Goal: Task Accomplishment & Management: Manage account settings

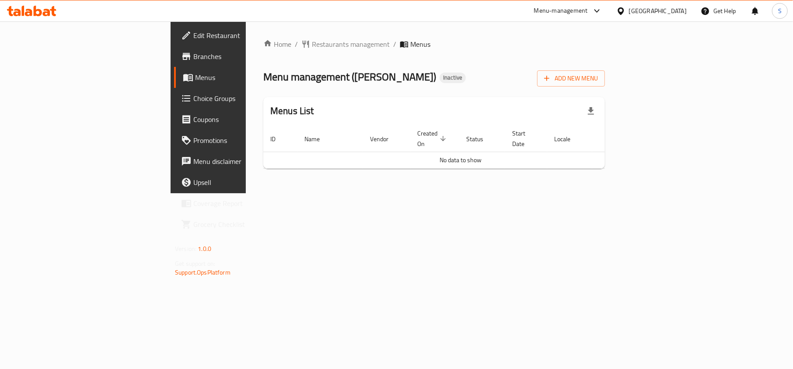
click at [18, 8] on icon at bounding box center [31, 11] width 49 height 10
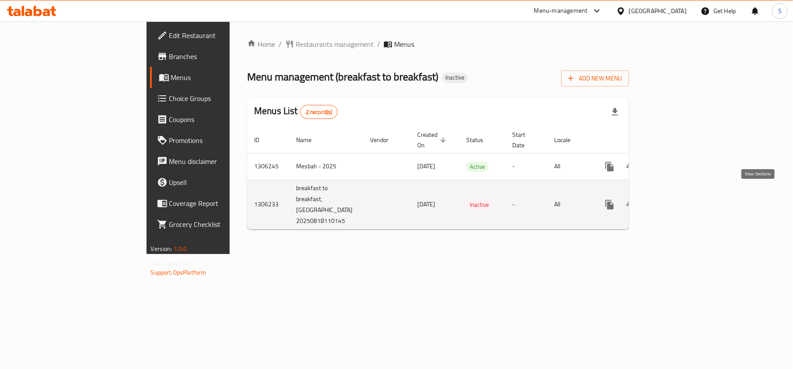
click at [683, 194] on link "enhanced table" at bounding box center [672, 204] width 21 height 21
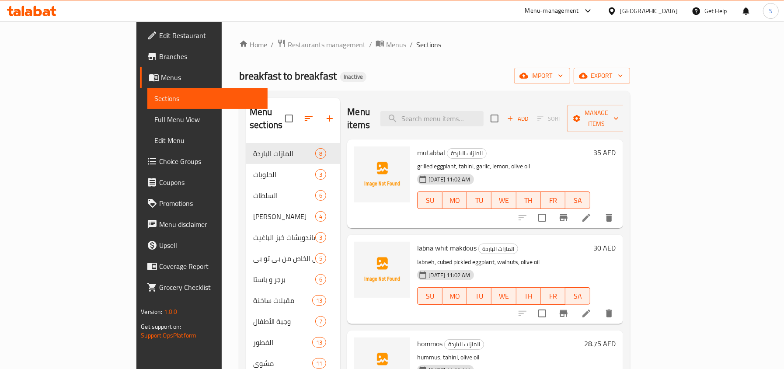
click at [30, 12] on icon at bounding box center [28, 12] width 7 height 7
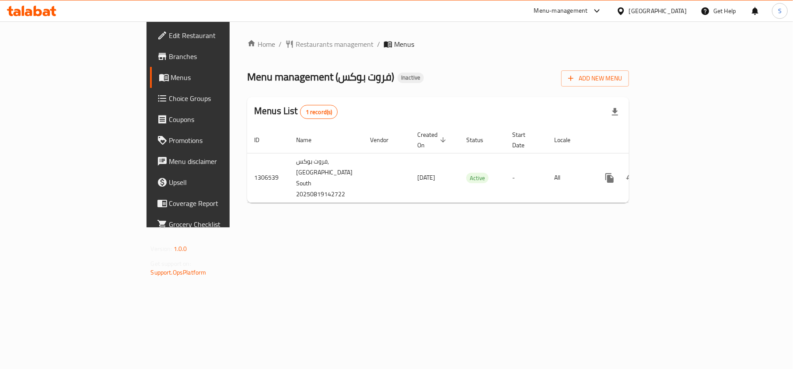
click at [32, 6] on icon at bounding box center [31, 11] width 49 height 10
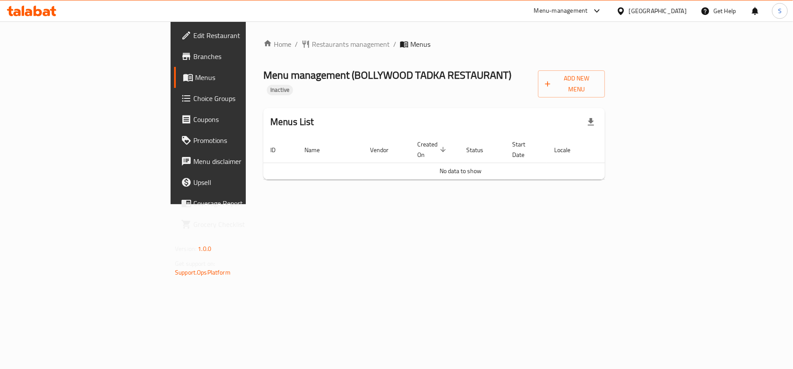
click at [46, 12] on icon at bounding box center [46, 12] width 7 height 7
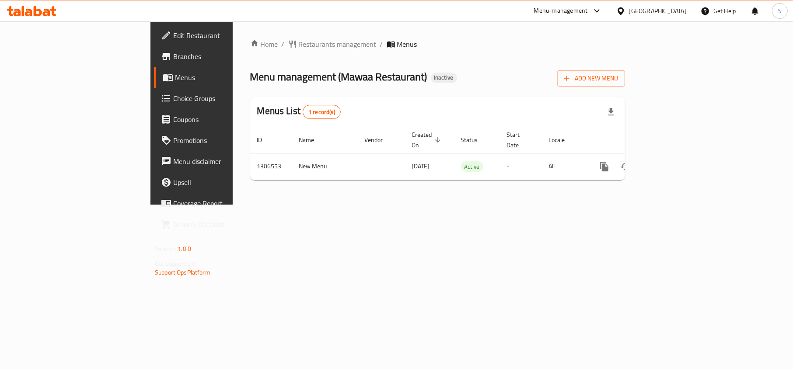
click at [30, 11] on icon at bounding box center [28, 12] width 7 height 7
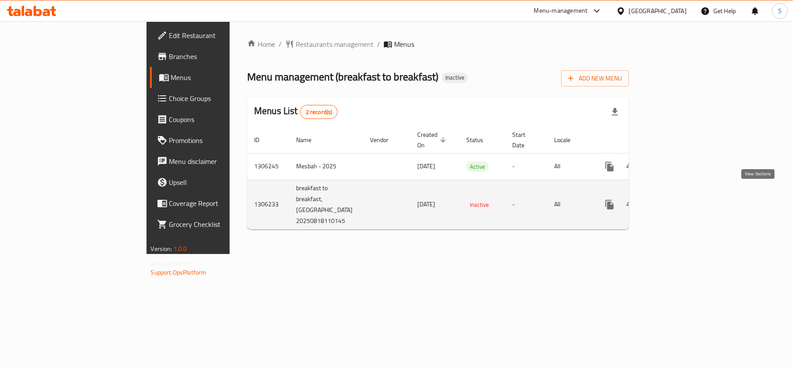
click at [677, 201] on icon "enhanced table" at bounding box center [673, 205] width 8 height 8
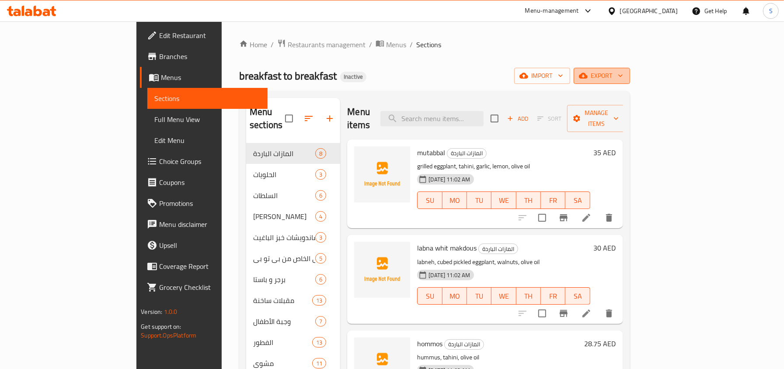
click at [588, 73] on icon "button" at bounding box center [583, 75] width 9 height 9
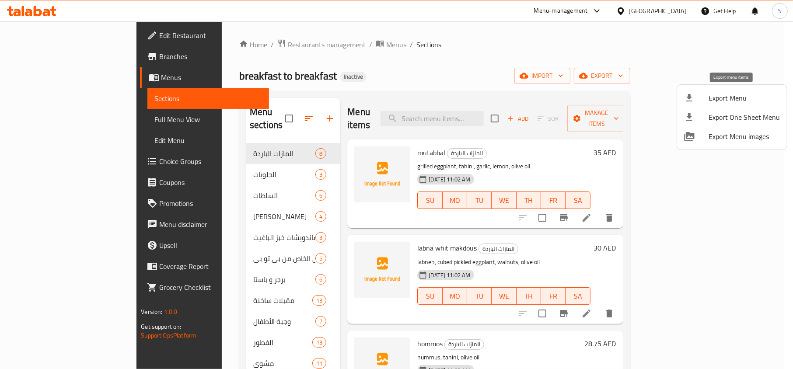
click at [684, 91] on li "Export Menu" at bounding box center [732, 97] width 110 height 19
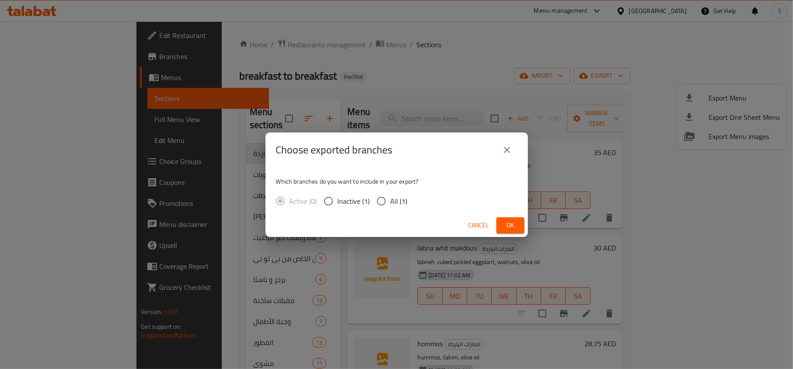
click at [387, 205] on input "All (1)" at bounding box center [381, 201] width 18 height 18
radio input "true"
click at [514, 224] on span "Ok" at bounding box center [510, 225] width 14 height 11
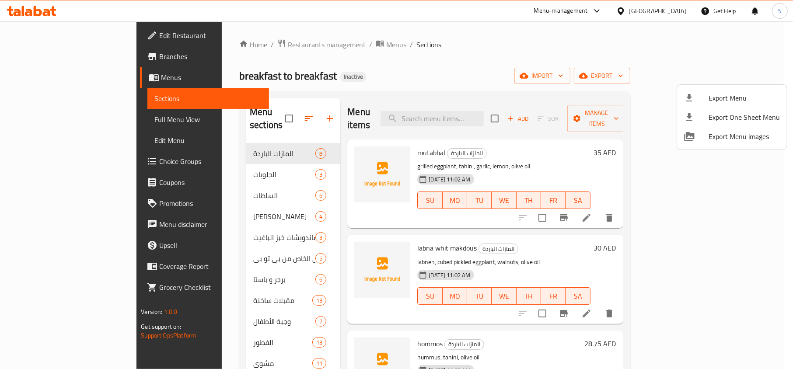
click at [40, 15] on div at bounding box center [396, 184] width 793 height 369
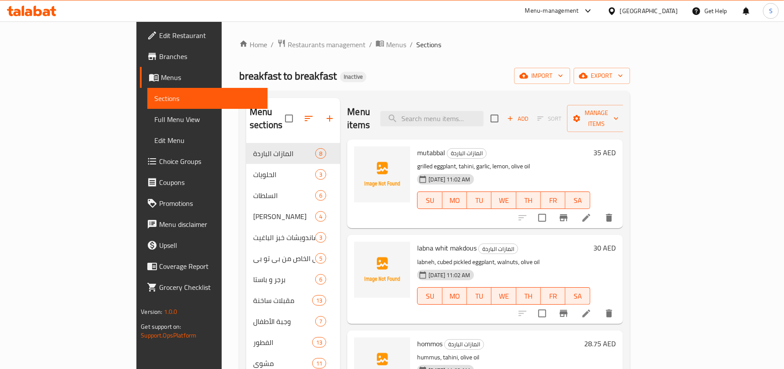
click at [40, 15] on icon at bounding box center [38, 11] width 8 height 10
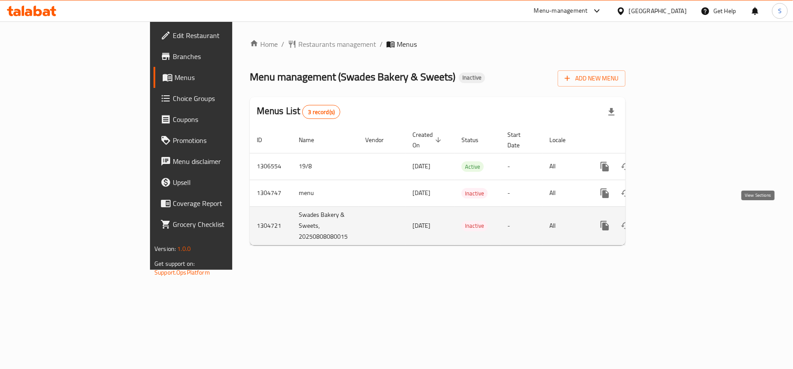
click at [673, 220] on icon "enhanced table" at bounding box center [668, 225] width 10 height 10
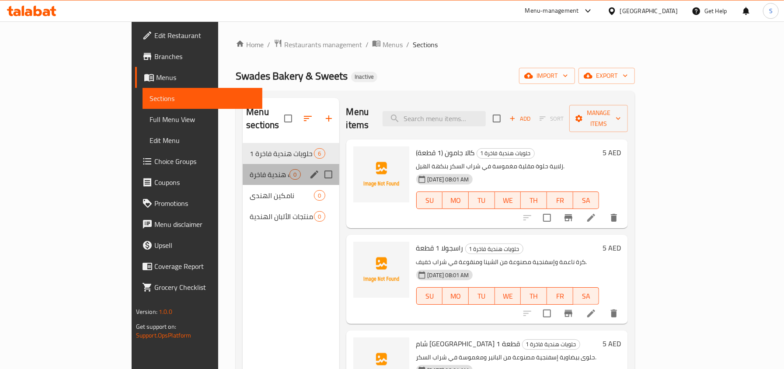
click at [243, 164] on div "حلويات هندية فاخرة 0" at bounding box center [291, 174] width 96 height 21
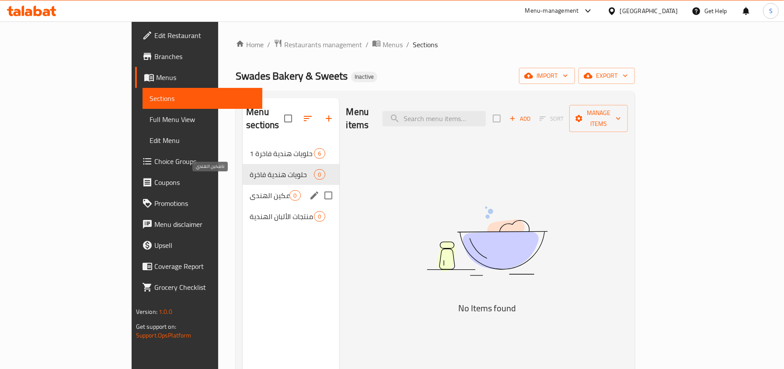
click at [250, 190] on span "نامكين الهندي" at bounding box center [270, 195] width 40 height 10
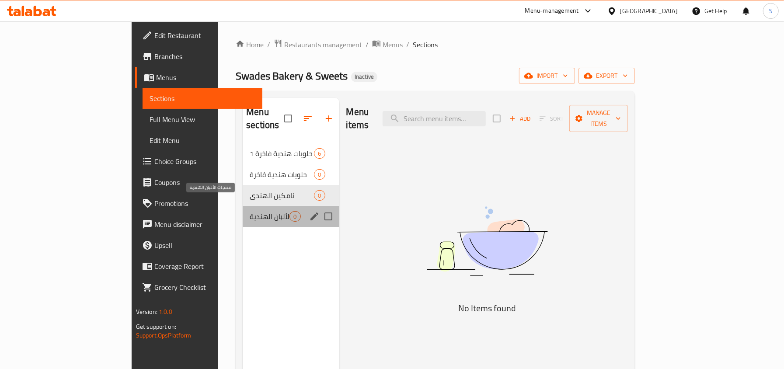
click at [250, 211] on span "منتجات الألبان الهندية" at bounding box center [270, 216] width 40 height 10
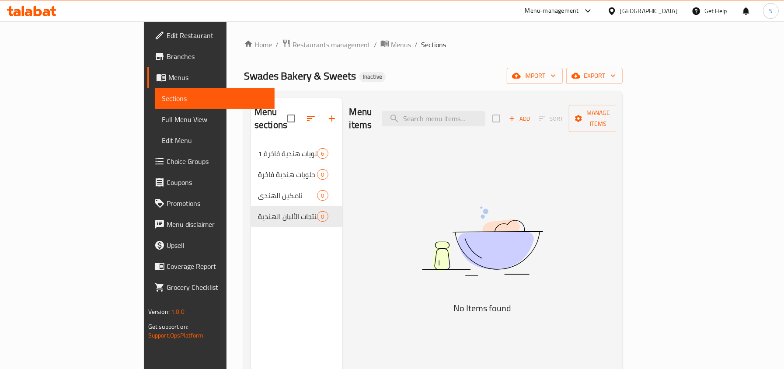
click at [22, 18] on div at bounding box center [31, 10] width 63 height 17
click at [51, 12] on icon at bounding box center [31, 11] width 49 height 10
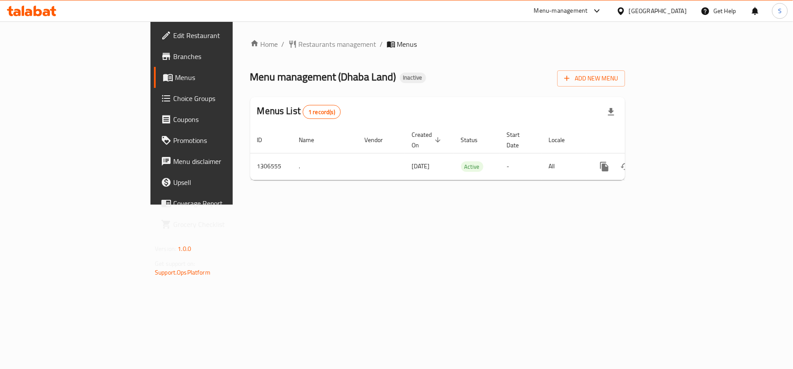
click at [35, 9] on icon at bounding box center [38, 11] width 8 height 10
click at [26, 10] on icon at bounding box center [28, 12] width 7 height 7
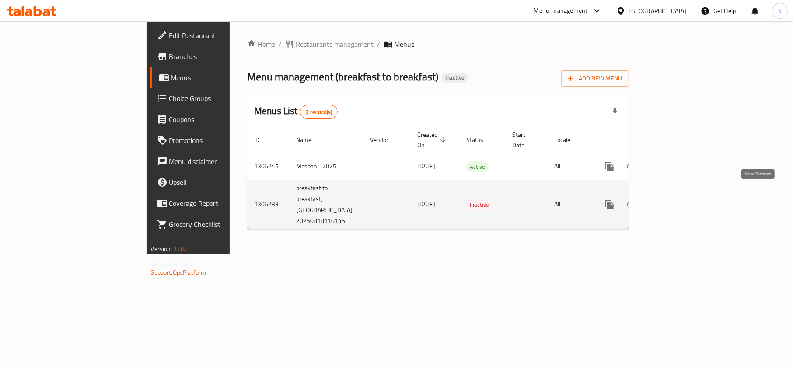
click at [683, 194] on link "enhanced table" at bounding box center [672, 204] width 21 height 21
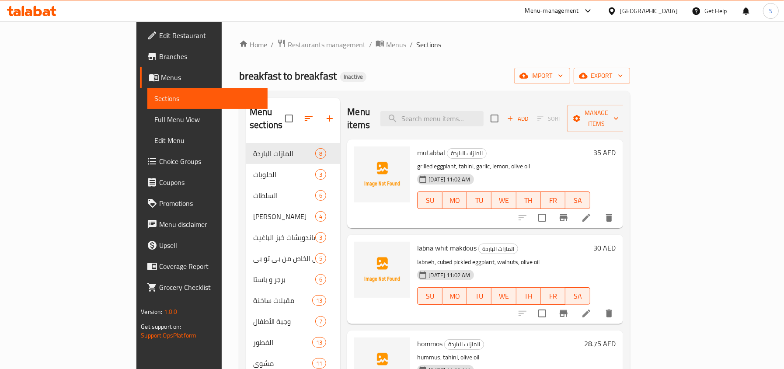
click at [147, 125] on link "Full Menu View" at bounding box center [207, 119] width 120 height 21
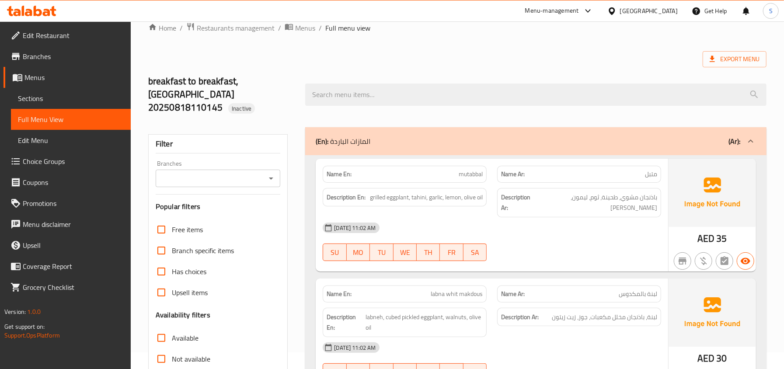
scroll to position [175, 0]
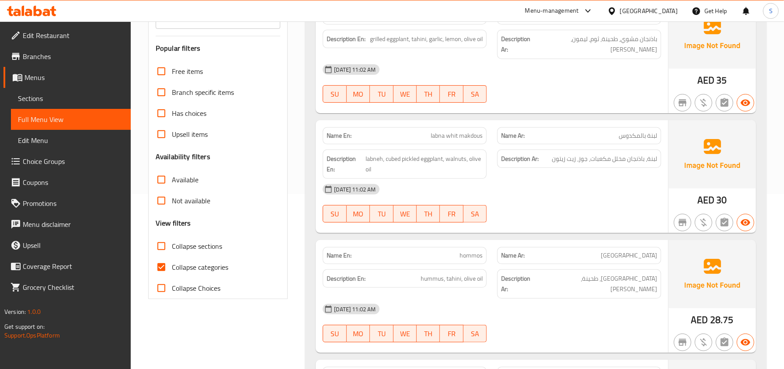
click at [182, 262] on span "Collapse categories" at bounding box center [200, 267] width 56 height 10
click at [172, 257] on input "Collapse categories" at bounding box center [161, 267] width 21 height 21
checkbox input "false"
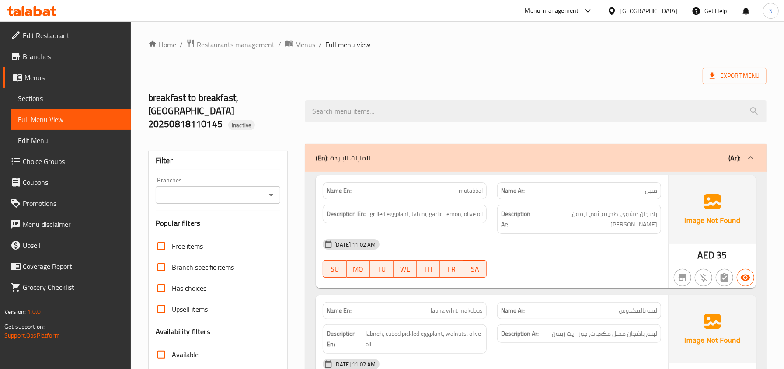
click at [30, 105] on link "Sections" at bounding box center [71, 98] width 120 height 21
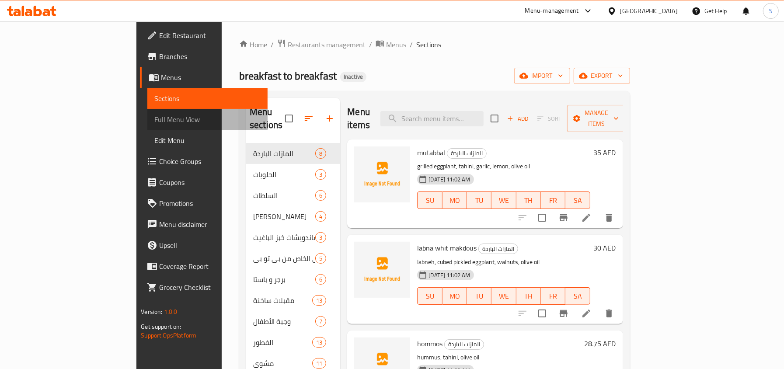
click at [154, 119] on span "Full Menu View" at bounding box center [207, 119] width 106 height 10
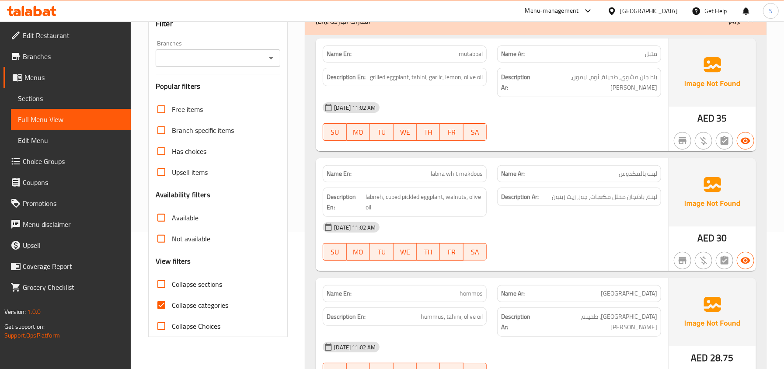
scroll to position [175, 0]
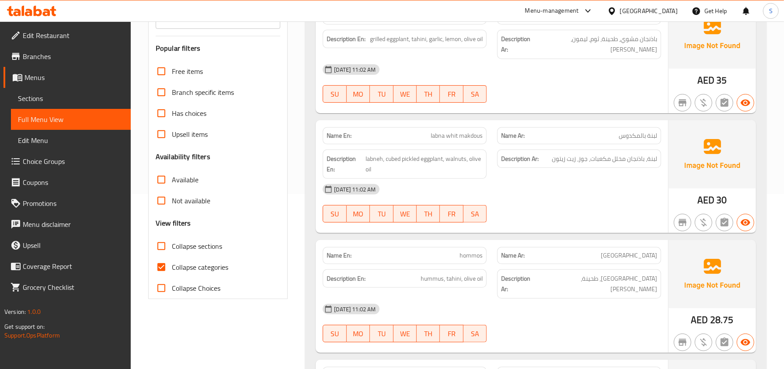
click at [161, 257] on input "Collapse categories" at bounding box center [161, 267] width 21 height 21
checkbox input "false"
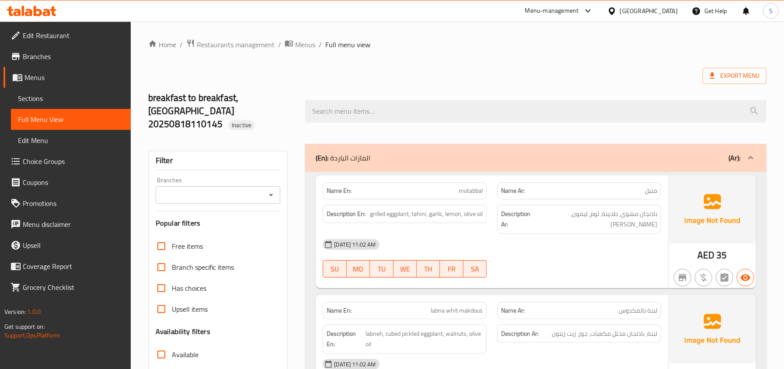
click at [505, 42] on ol "Home / Restaurants management / Menus / Full menu view" at bounding box center [457, 44] width 618 height 11
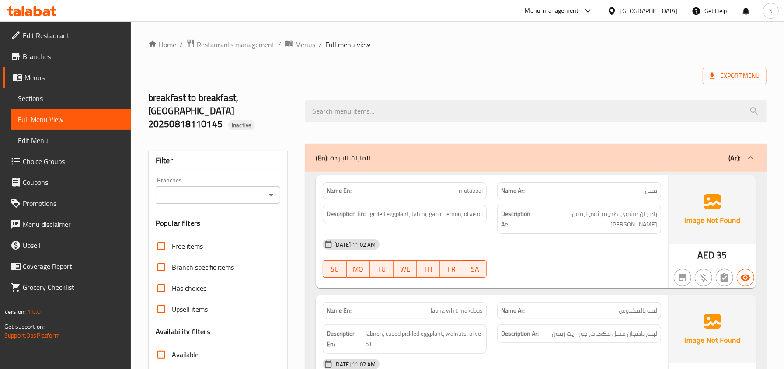
click at [45, 102] on span "Sections" at bounding box center [71, 98] width 106 height 10
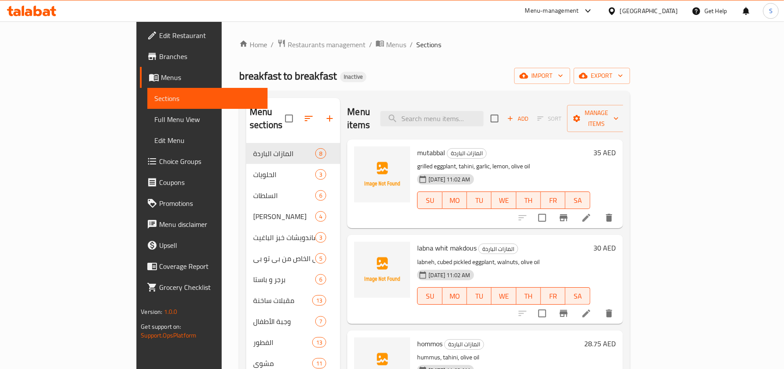
click at [161, 79] on span "Menus" at bounding box center [210, 77] width 99 height 10
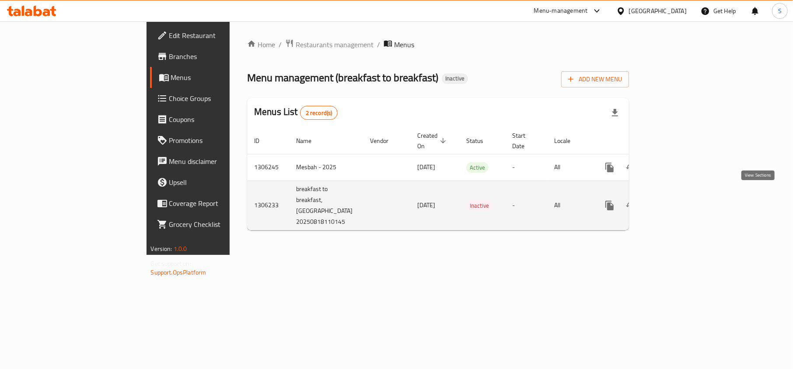
click at [683, 196] on link "enhanced table" at bounding box center [672, 205] width 21 height 21
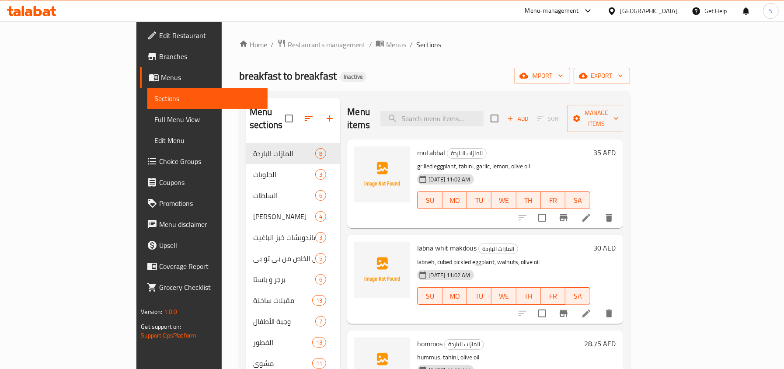
click at [154, 121] on span "Full Menu View" at bounding box center [207, 119] width 106 height 10
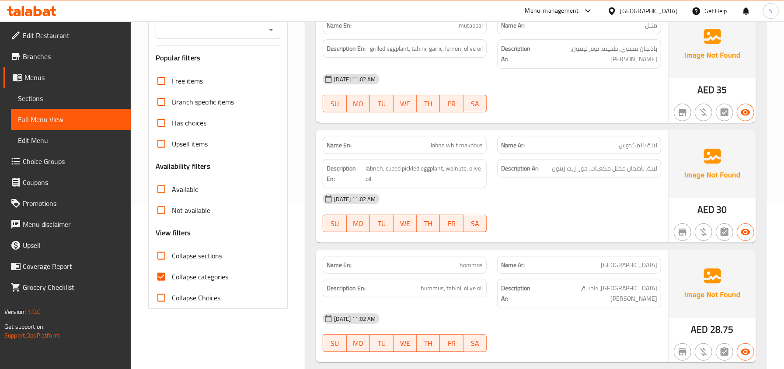
scroll to position [175, 0]
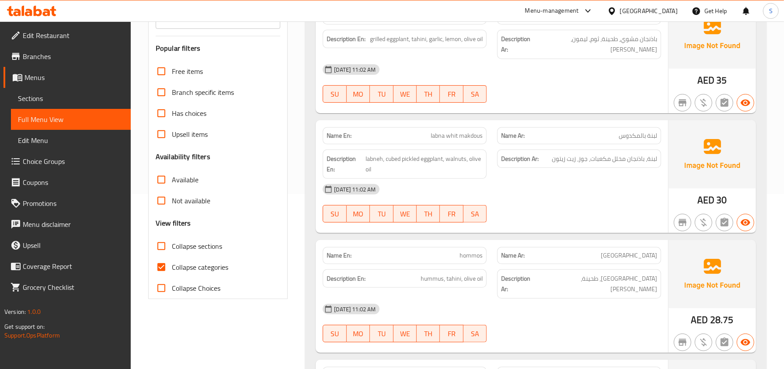
click at [185, 262] on span "Collapse categories" at bounding box center [200, 267] width 56 height 10
click at [172, 257] on input "Collapse categories" at bounding box center [161, 267] width 21 height 21
checkbox input "false"
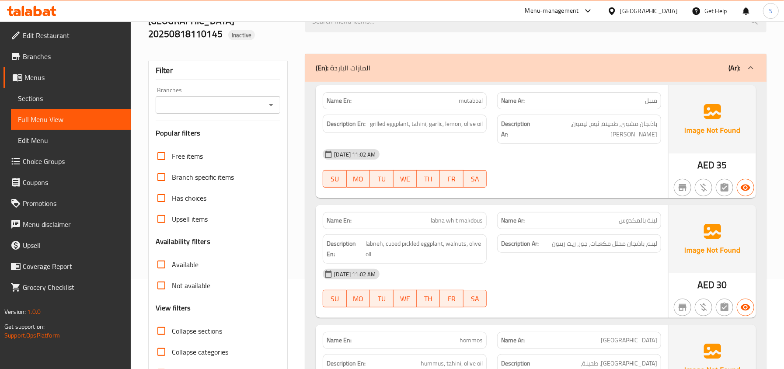
scroll to position [0, 0]
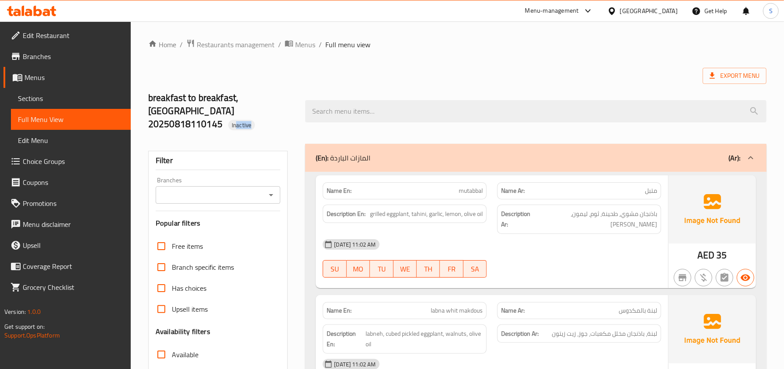
drag, startPoint x: 235, startPoint y: 112, endPoint x: 257, endPoint y: 118, distance: 22.9
click at [257, 118] on h2 "breakfast to breakfast,Al Khawaneej 20250818110145 Inactive" at bounding box center [221, 110] width 147 height 39
copy span "active"
click at [59, 99] on span "Sections" at bounding box center [71, 98] width 106 height 10
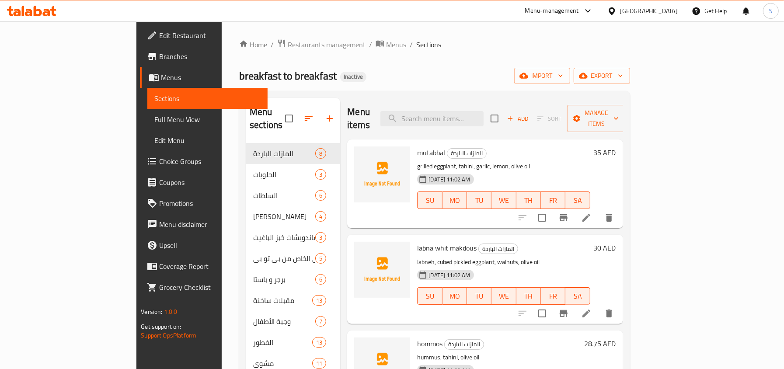
click at [411, 62] on div "Home / Restaurants management / Menus / Sections breakfast to breakfast Inactiv…" at bounding box center [434, 264] width 391 height 450
click at [419, 64] on div "Home / Restaurants management / Menus / Sections breakfast to breakfast Inactiv…" at bounding box center [434, 264] width 391 height 450
click at [154, 117] on span "Full Menu View" at bounding box center [207, 119] width 106 height 10
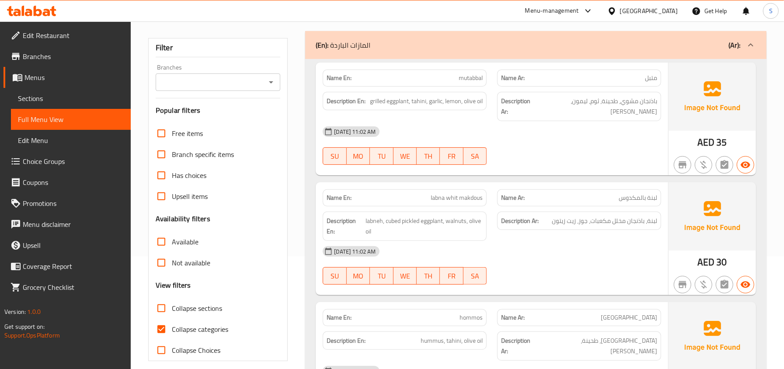
scroll to position [116, 0]
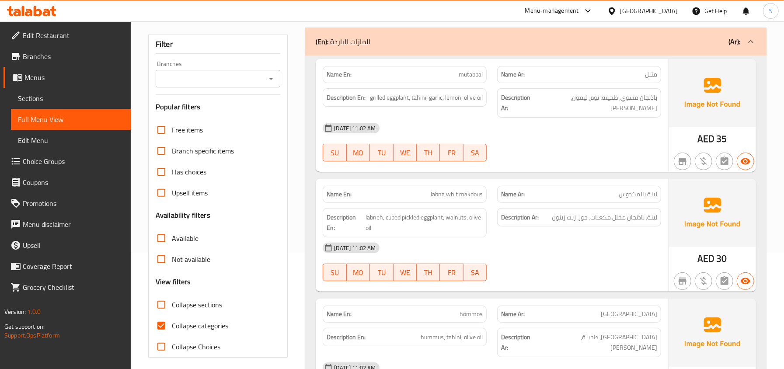
click at [167, 315] on input "Collapse categories" at bounding box center [161, 325] width 21 height 21
checkbox input "false"
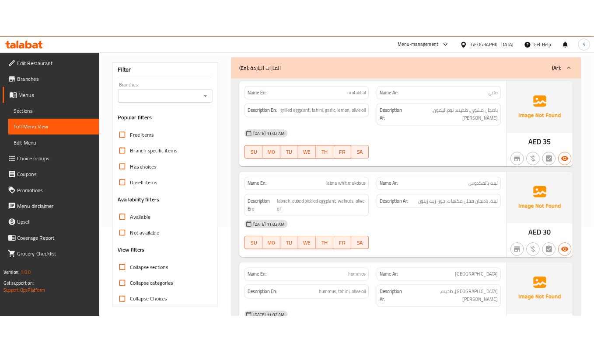
scroll to position [0, 0]
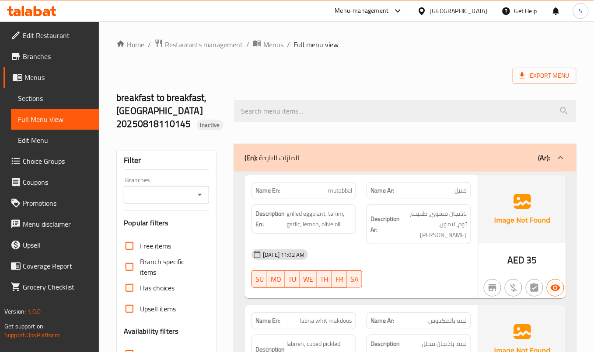
click at [410, 207] on div "Description Ar: باذنجان مشوي، طحينة، ثوم، ليمون، زيت زيتون" at bounding box center [418, 225] width 105 height 40
click at [460, 244] on div "[DATE] 11:02 AM" at bounding box center [361, 254] width 230 height 21
click at [406, 259] on div "18-08-2025 11:02 AM SU MO TU WE TH FR SA" at bounding box center [361, 268] width 230 height 49
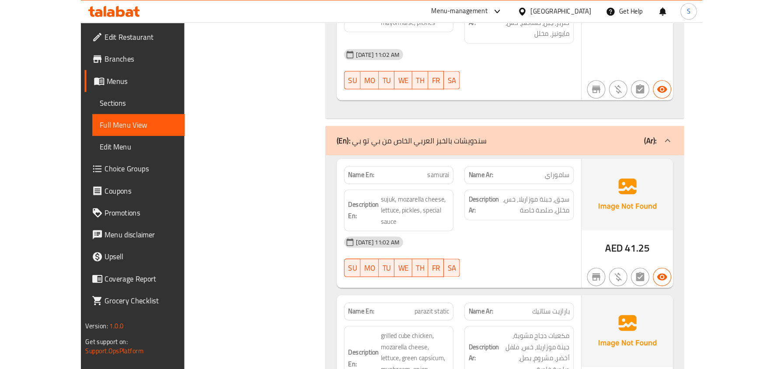
scroll to position [3536, 0]
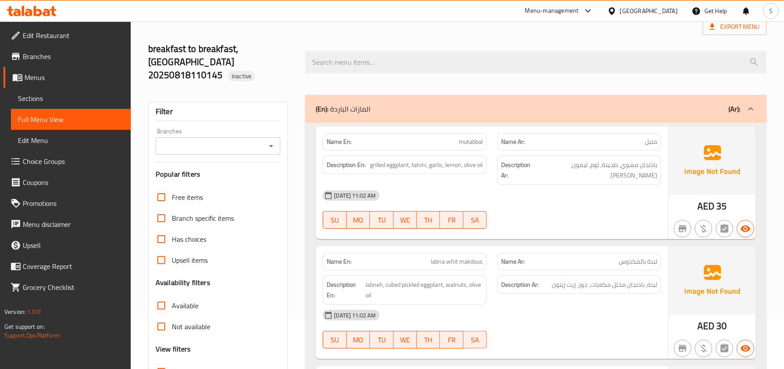
scroll to position [116, 0]
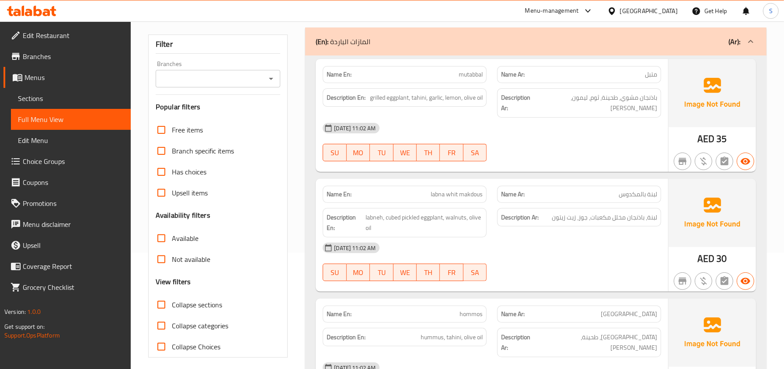
click at [192, 300] on span "Collapse sections" at bounding box center [197, 305] width 50 height 10
click at [172, 294] on input "Collapse sections" at bounding box center [161, 304] width 21 height 21
checkbox input "true"
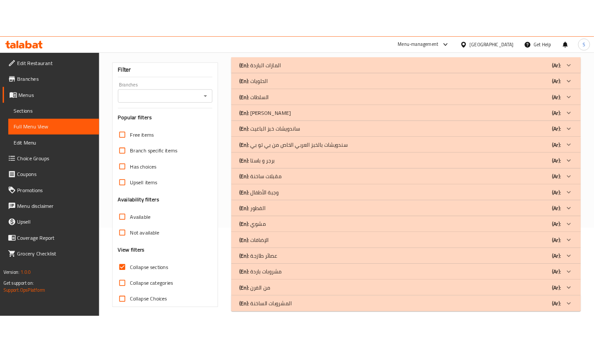
scroll to position [115, 0]
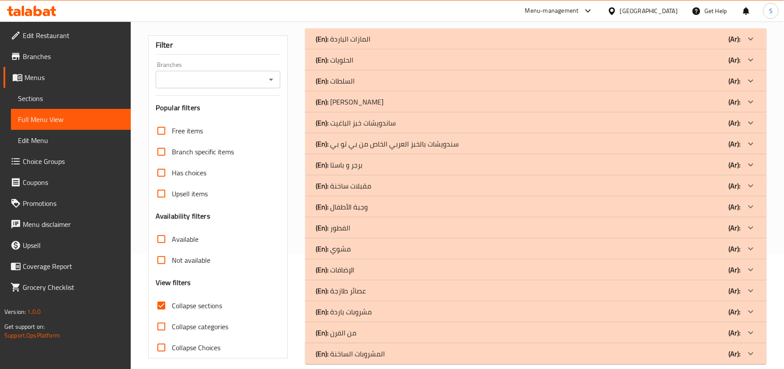
click at [370, 44] on p "(En): سندويشات بالخبز العربي الخاص من بي تو بي" at bounding box center [343, 39] width 55 height 10
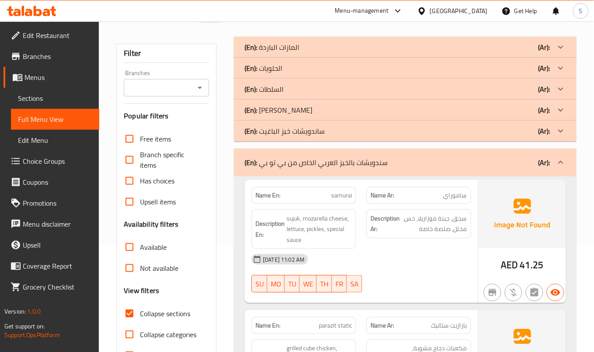
scroll to position [116, 0]
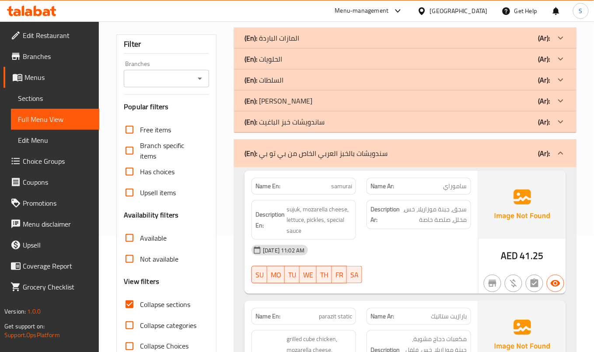
click at [471, 253] on div "[DATE] 11:02 AM" at bounding box center [361, 250] width 230 height 21
click at [438, 287] on div at bounding box center [418, 284] width 115 height 10
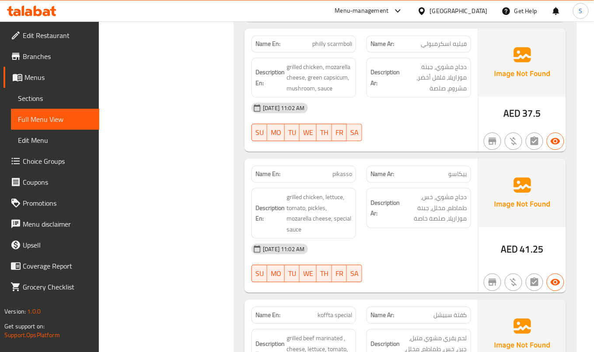
click at [359, 230] on div "Description En: grilled chicken, lettuce, tomato, pickles, mozarella cheese, sp…" at bounding box center [303, 213] width 115 height 61
click at [417, 209] on span "دجاج مشوي، خس، طماطم، مخلل، جبنة موزاريلا، صلصة خاصة" at bounding box center [434, 208] width 66 height 32
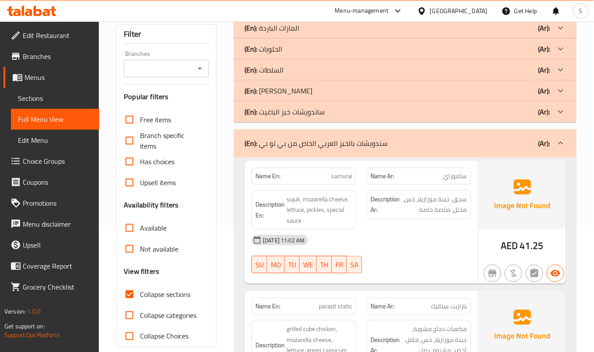
click at [380, 251] on div "[DATE] 11:02 AM" at bounding box center [361, 240] width 230 height 21
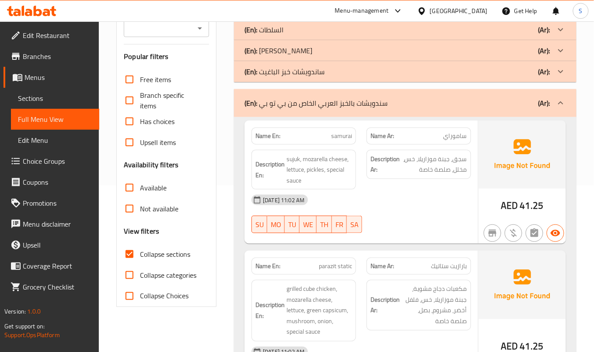
scroll to position [185, 0]
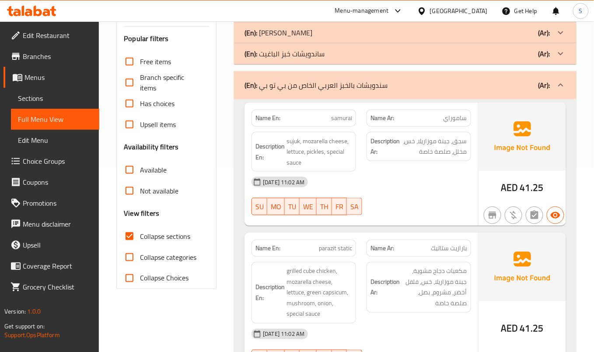
click at [436, 267] on div "Description Ar: مكعبات دجاج مشوية، جبنة موزاريلا، خس، فلفل أخضر، مشروم، بصل، صل…" at bounding box center [418, 287] width 105 height 51
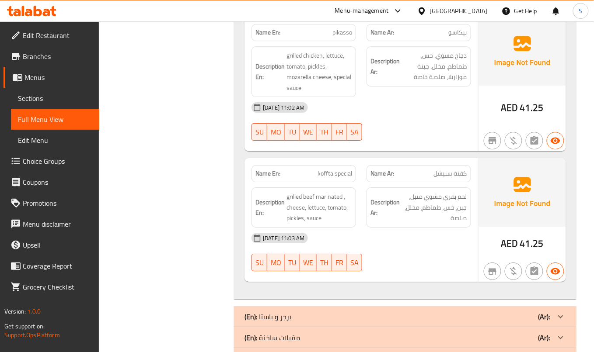
click at [435, 261] on div "18-08-2025 11:03 AM SU MO TU WE TH FR SA" at bounding box center [361, 252] width 230 height 49
click at [438, 204] on span "لحم بقري مشوي متبل، جبن، خس، طماطم، مخلل، صلصة" at bounding box center [434, 208] width 66 height 32
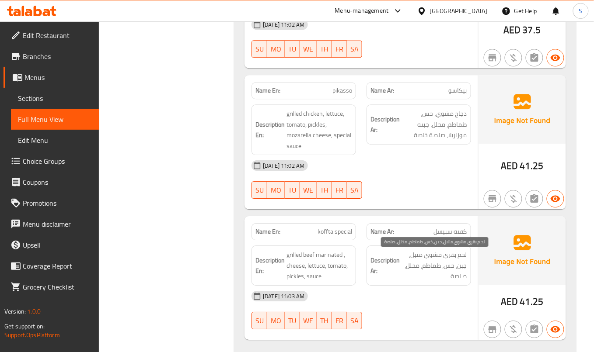
scroll to position [410, 0]
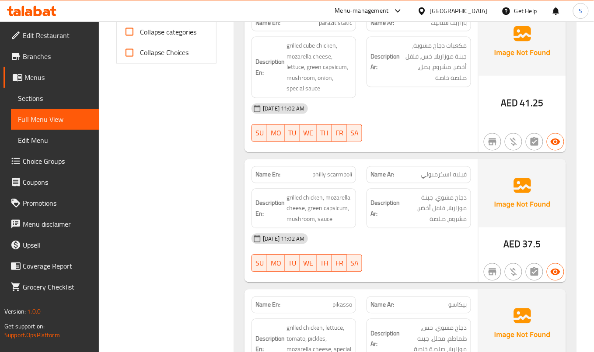
click at [429, 231] on div "[DATE] 11:02 AM" at bounding box center [361, 239] width 230 height 21
click at [439, 223] on span "دجاج مشوي، جبنة موزاريلا، فلفل أخضر، مشروم، صلصة" at bounding box center [434, 209] width 66 height 32
click at [405, 220] on span "دجاج مشوي، جبنة موزاريلا، فلفل أخضر، مشروم، صلصة" at bounding box center [434, 209] width 66 height 32
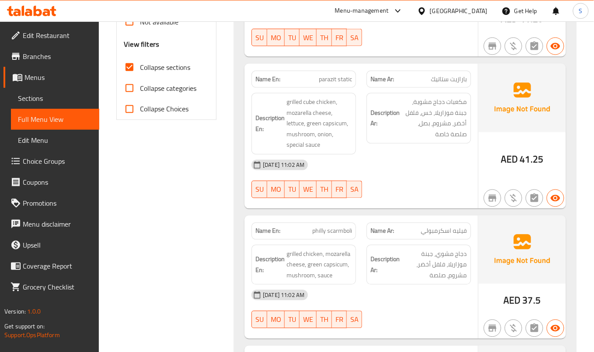
scroll to position [294, 0]
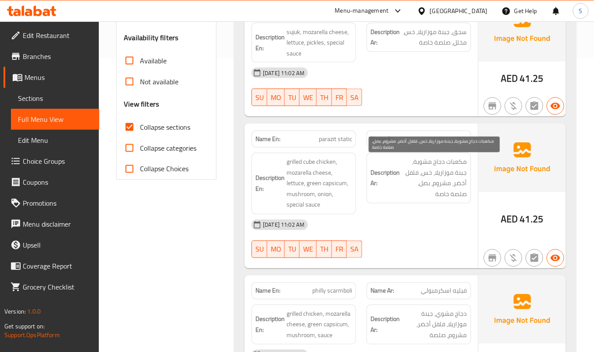
click at [422, 195] on span "مكعبات دجاج مشوية، جبنة موزاريلا، خس، فلفل أخضر، مشروم، بصل، صلصة خاصة" at bounding box center [434, 178] width 66 height 43
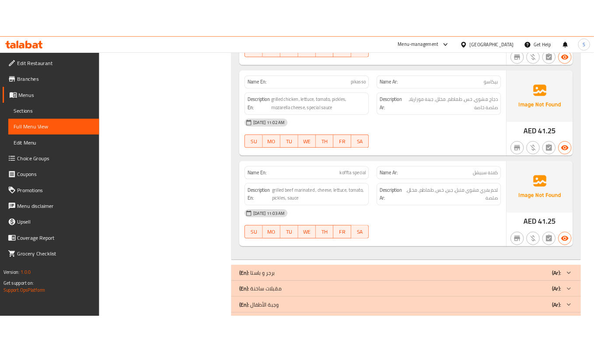
scroll to position [578, 0]
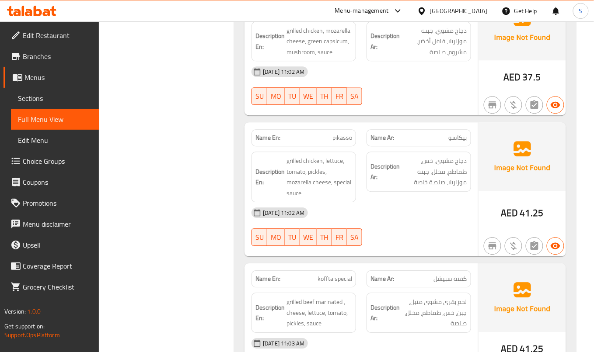
click at [453, 93] on div "18-08-2025 11:02 AM SU MO TU WE TH FR SA" at bounding box center [361, 85] width 230 height 49
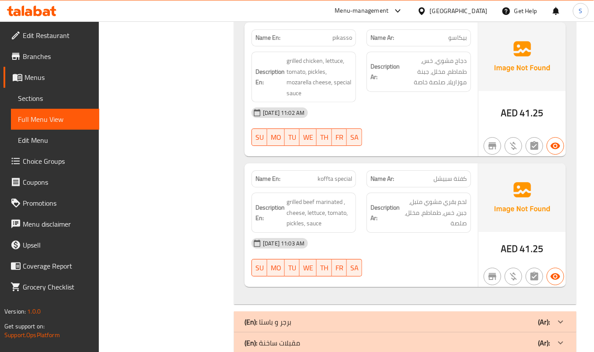
scroll to position [868, 0]
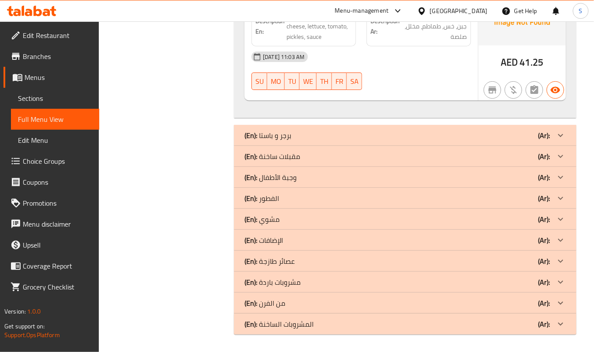
click at [422, 87] on div at bounding box center [418, 90] width 115 height 10
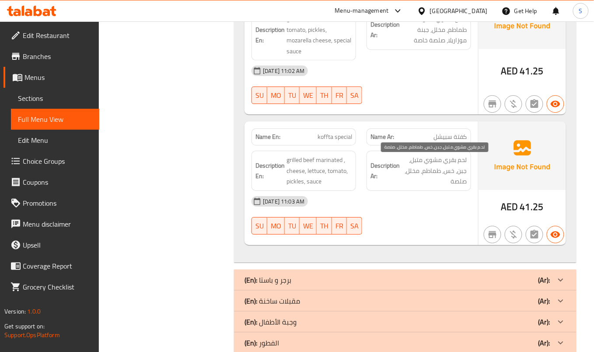
scroll to position [693, 0]
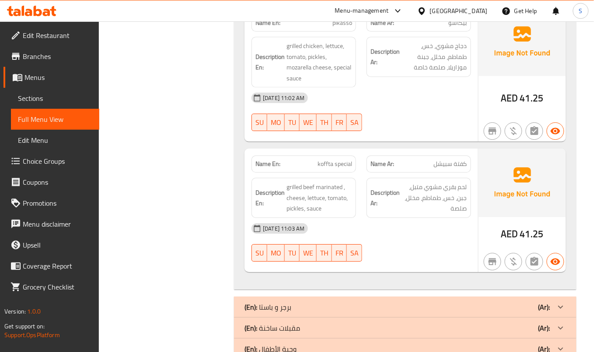
click at [469, 218] on div "Description Ar: لحم بقري مشوي متبل، جبن، خس، طماطم، مخلل، صلصة" at bounding box center [418, 198] width 105 height 40
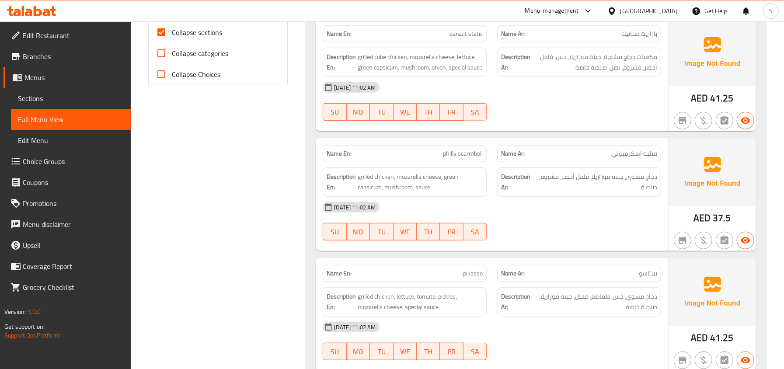
scroll to position [401, 0]
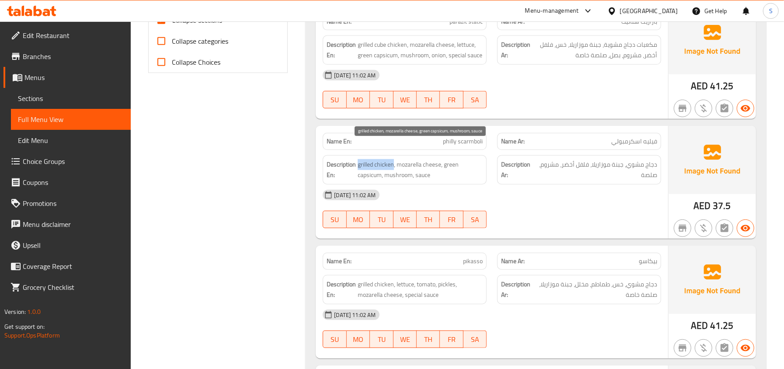
drag, startPoint x: 393, startPoint y: 153, endPoint x: 357, endPoint y: 152, distance: 35.4
click at [358, 159] on span "grilled chicken, mozarella cheese, green capsicum, mushroom, sauce" at bounding box center [420, 169] width 125 height 21
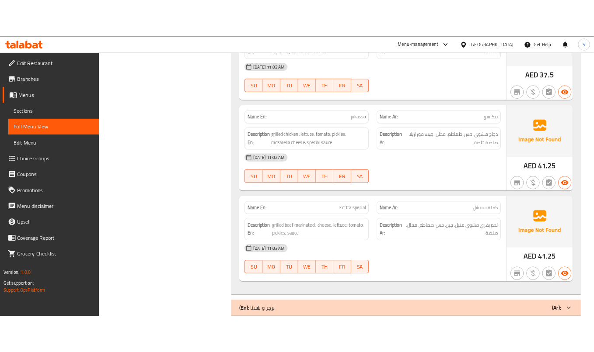
scroll to position [576, 0]
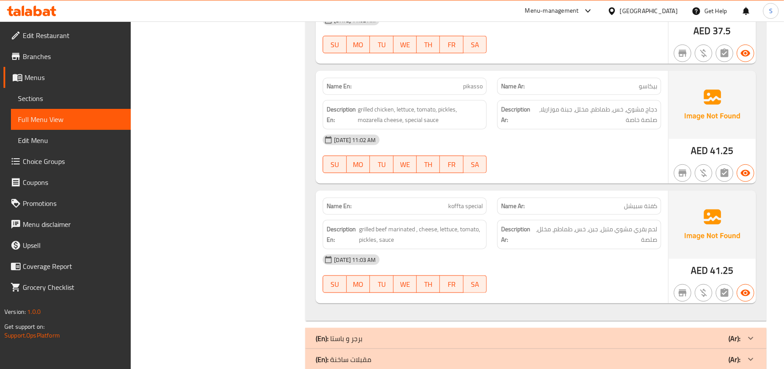
click at [457, 202] on span "koffta special" at bounding box center [465, 206] width 35 height 9
click at [625, 224] on span "لحم بقري مشوي متبل، جبن، خس، طماطم، مخلل، صلصة" at bounding box center [597, 234] width 122 height 21
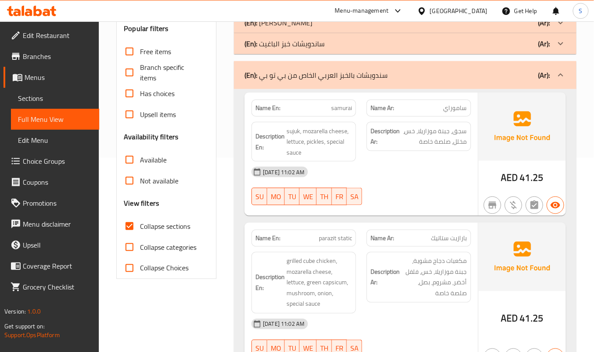
scroll to position [0, 0]
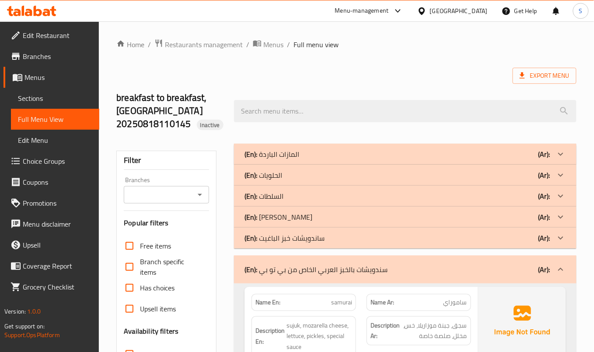
click at [493, 160] on div "(En): ساندويشات خبز الباغيت (Ar):" at bounding box center [397, 154] width 306 height 10
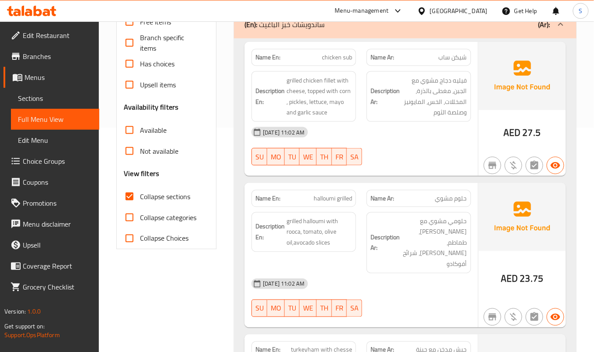
scroll to position [291, 0]
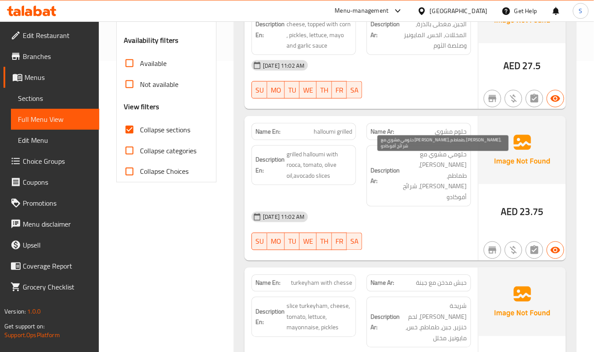
click at [405, 174] on span "حلومي مشوي مع [PERSON_NAME]، طماطم، [PERSON_NAME]، شرائح أفوكادو" at bounding box center [434, 177] width 66 height 54
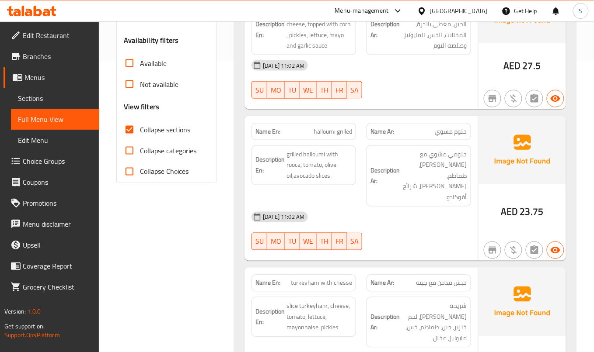
click at [429, 207] on div "[DATE] 11:02 AM" at bounding box center [361, 217] width 230 height 21
click at [359, 149] on div "Description En: grilled halloumi with rooca, tomato, olive oil,avocado slices" at bounding box center [303, 176] width 115 height 72
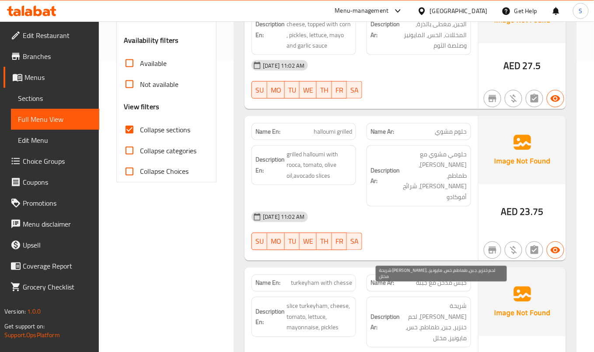
click at [444, 301] on span "شريحة [PERSON_NAME]، لحم خنزير، جبن، طماطم، خس، مايونيز، مخلل" at bounding box center [434, 322] width 66 height 43
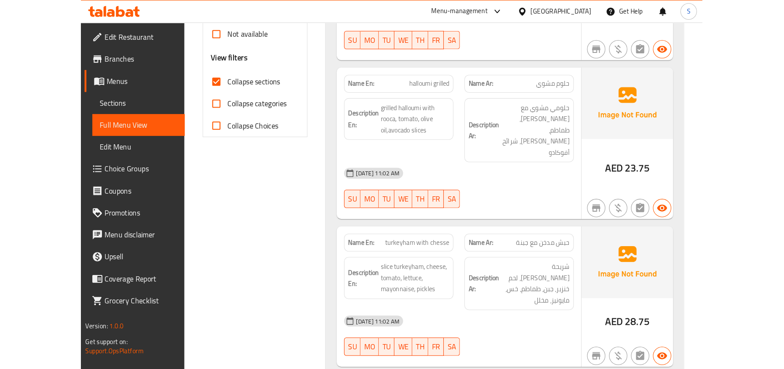
scroll to position [408, 0]
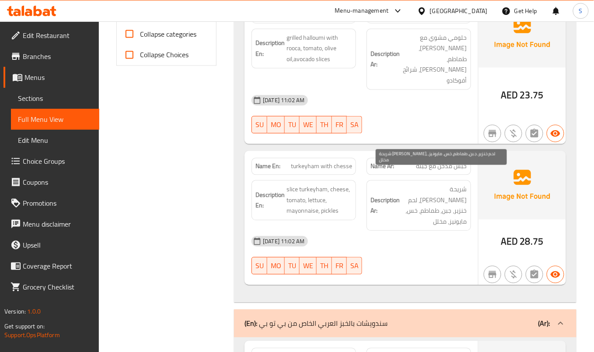
click at [429, 195] on span "شريحة [PERSON_NAME]، لحم خنزير، جبن، طماطم، خس، مايونيز، مخلل" at bounding box center [434, 206] width 66 height 43
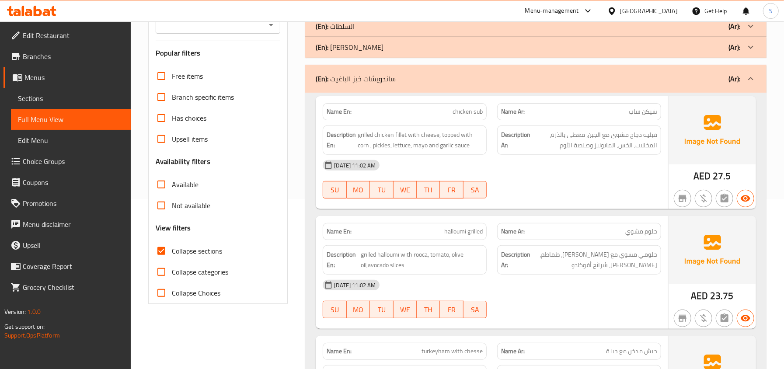
scroll to position [175, 0]
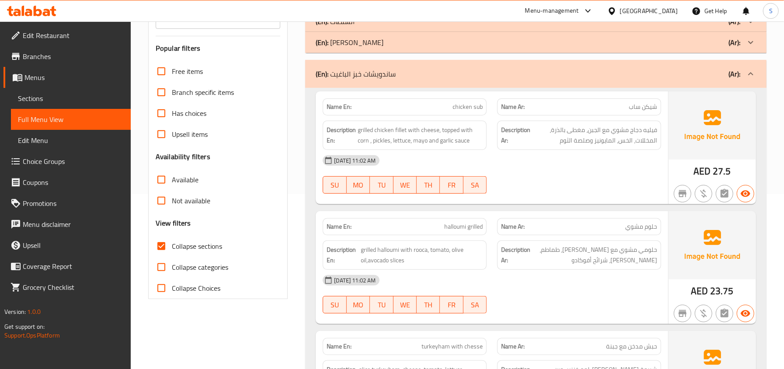
click at [567, 174] on div "18-08-2025 11:02 AM SU MO TU WE TH FR SA" at bounding box center [492, 174] width 349 height 49
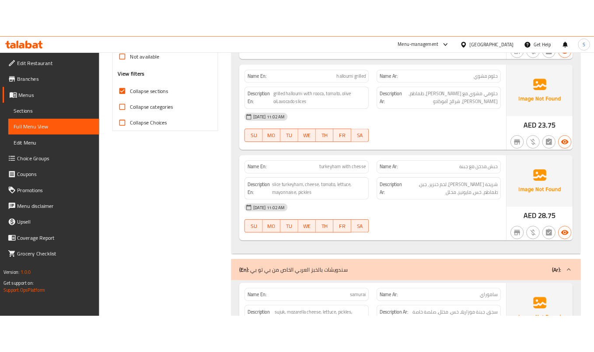
scroll to position [350, 0]
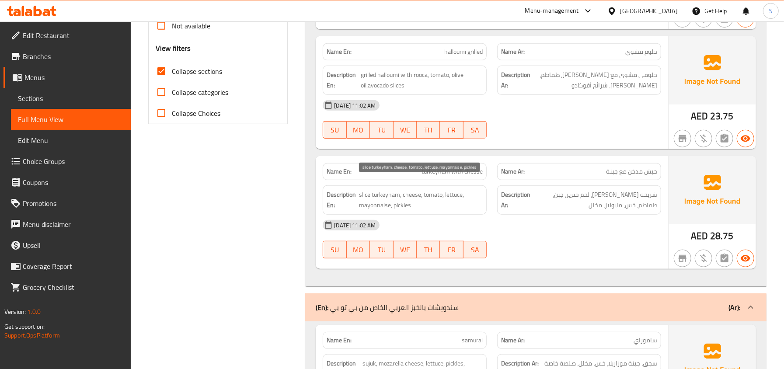
click at [380, 189] on span "slice turkeyham, cheese, tomato, lettuce, mayonnaise, pickles" at bounding box center [421, 199] width 124 height 21
copy span "turkeyham"
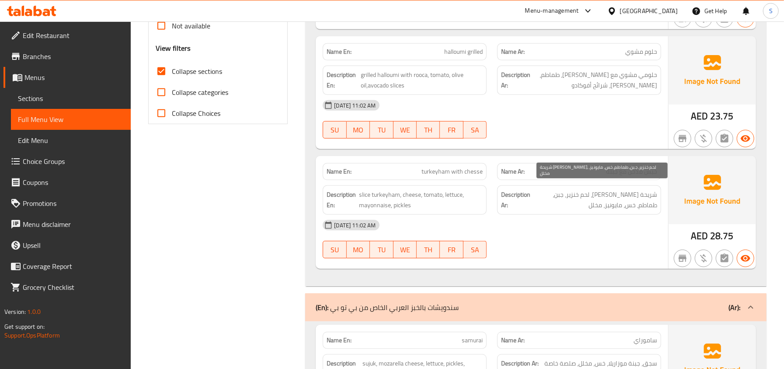
click at [548, 197] on span "شريحة [PERSON_NAME]، لحم خنزير، جبن، طماطم، خس، مايونيز، مخلل" at bounding box center [594, 199] width 125 height 21
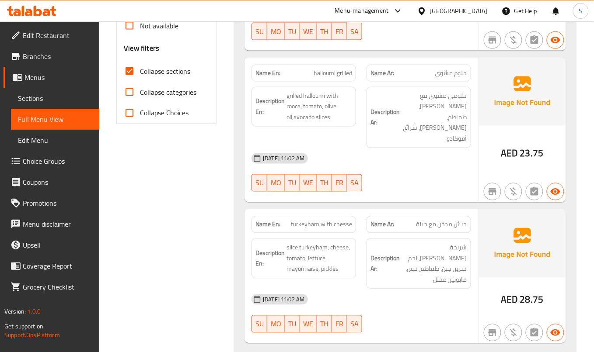
click at [464, 148] on div "[DATE] 11:02 AM" at bounding box center [361, 158] width 230 height 21
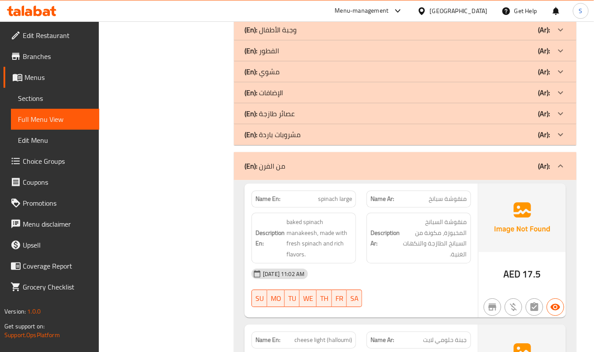
scroll to position [1533, 0]
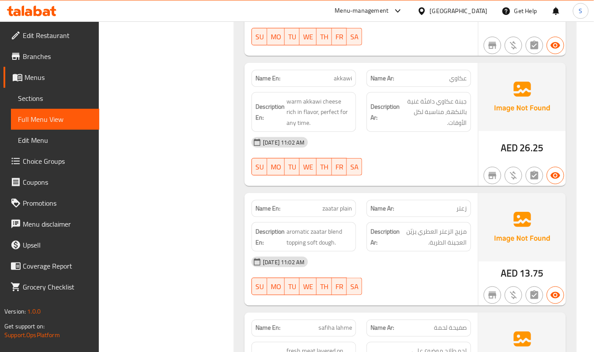
scroll to position [3705, 0]
click at [443, 131] on div "[DATE] 11:02 AM" at bounding box center [361, 141] width 230 height 21
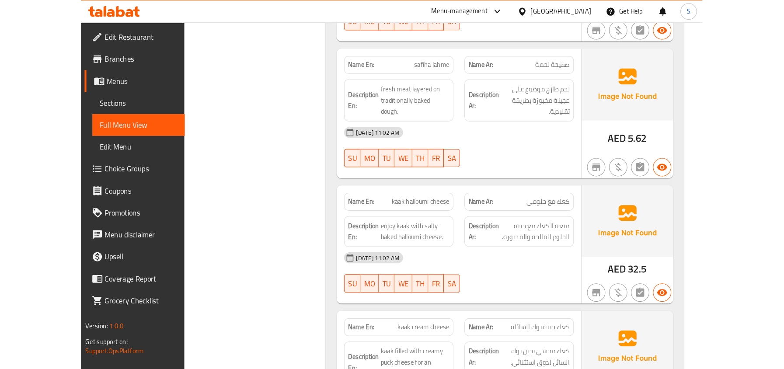
scroll to position [4745, 0]
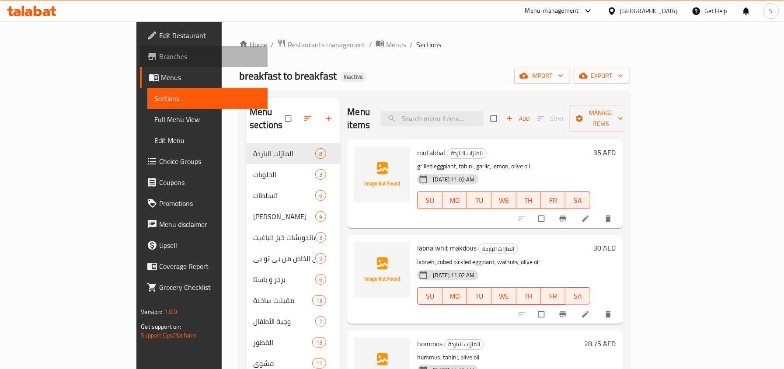
click at [159, 55] on span "Branches" at bounding box center [209, 56] width 101 height 10
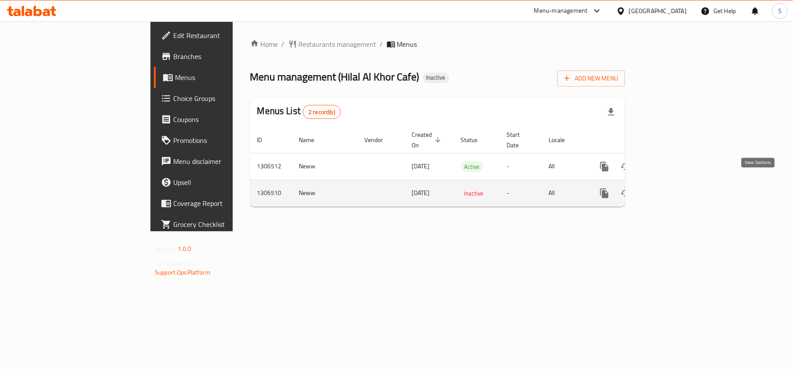
click at [673, 188] on icon "enhanced table" at bounding box center [667, 193] width 10 height 10
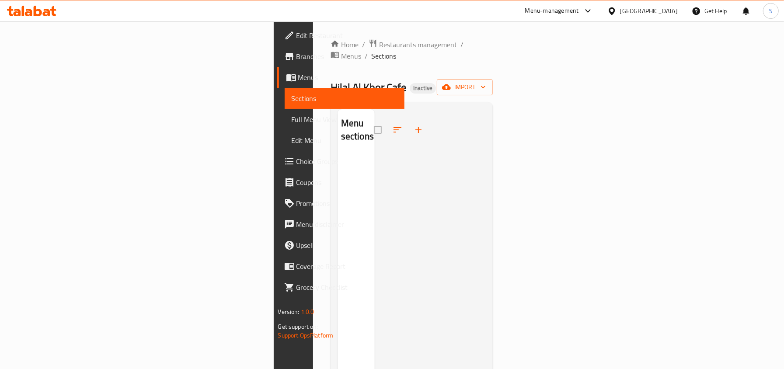
click at [30, 11] on icon at bounding box center [28, 12] width 7 height 7
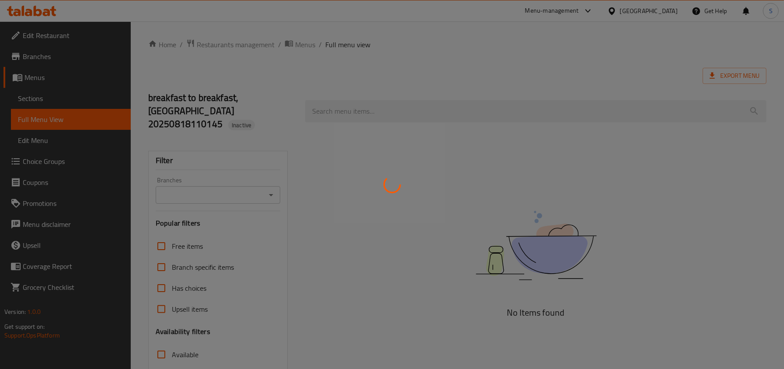
click at [32, 102] on div at bounding box center [392, 184] width 784 height 369
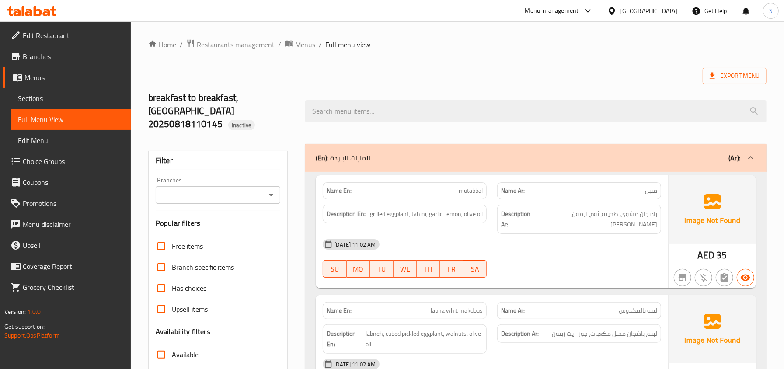
click at [41, 100] on span "Sections" at bounding box center [71, 98] width 106 height 10
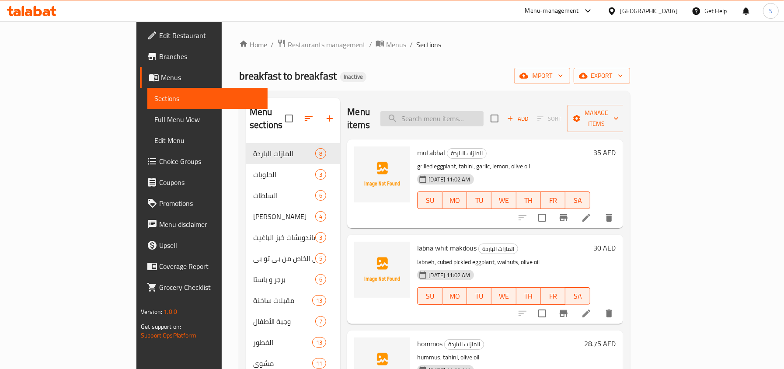
click at [484, 112] on input "search" at bounding box center [431, 118] width 103 height 15
paste input "[PERSON_NAME]"
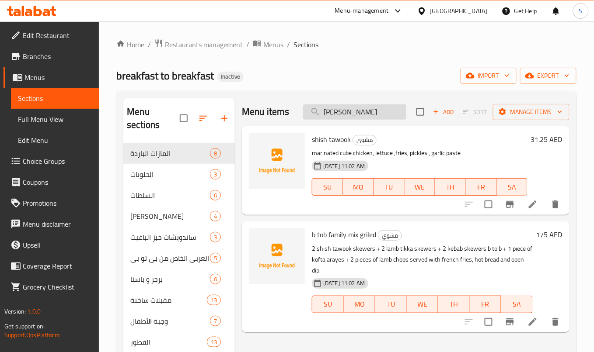
click at [366, 111] on input "[PERSON_NAME]" at bounding box center [354, 112] width 103 height 15
paste input "ujuk"
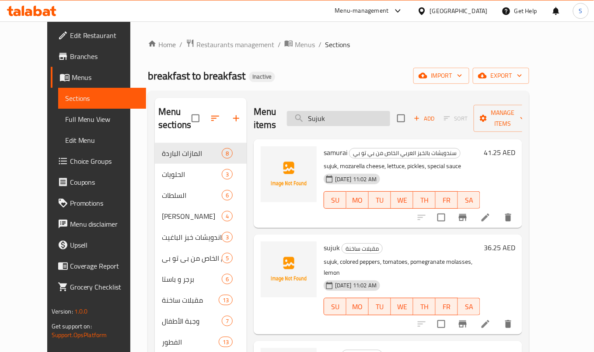
click at [382, 120] on input "Sujuk" at bounding box center [338, 118] width 103 height 15
paste input "Hallumi Peasto"
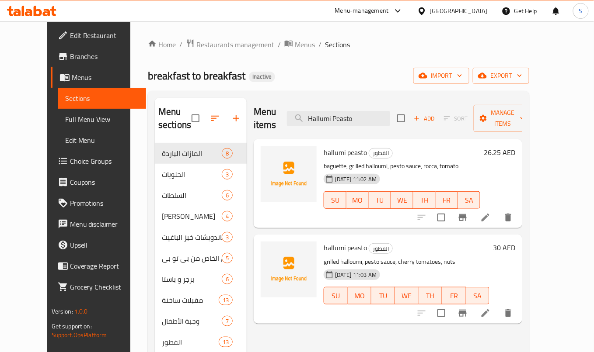
type input "Hallumi Peasto"
click at [387, 72] on div "breakfast to breakfast Inactive import export" at bounding box center [338, 76] width 381 height 16
